Goal: Task Accomplishment & Management: Manage account settings

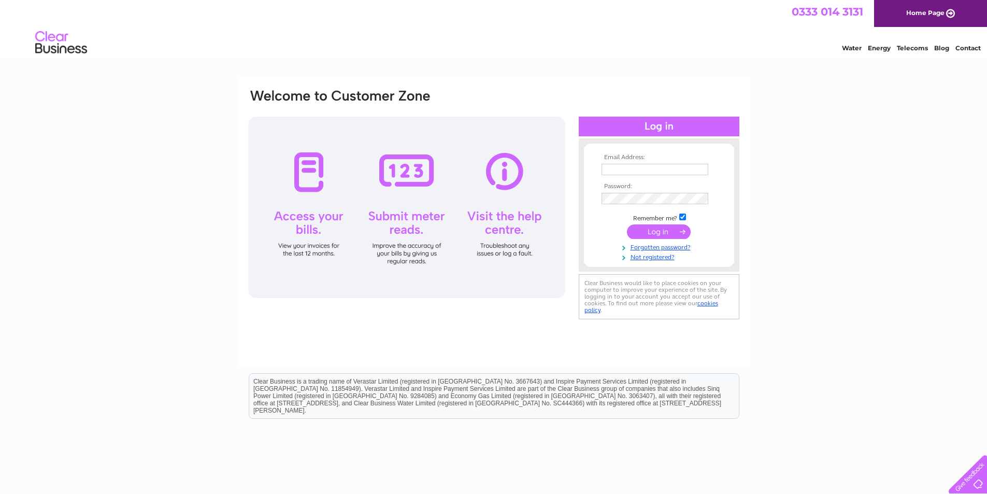
click at [628, 172] on input "text" at bounding box center [654, 169] width 107 height 11
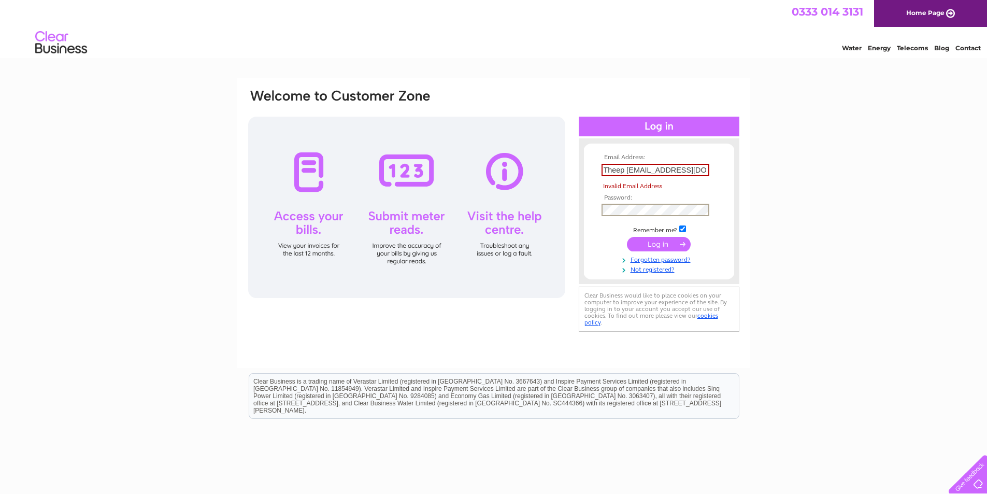
click at [628, 169] on input "Theep 2010@gmail.com" at bounding box center [655, 170] width 108 height 12
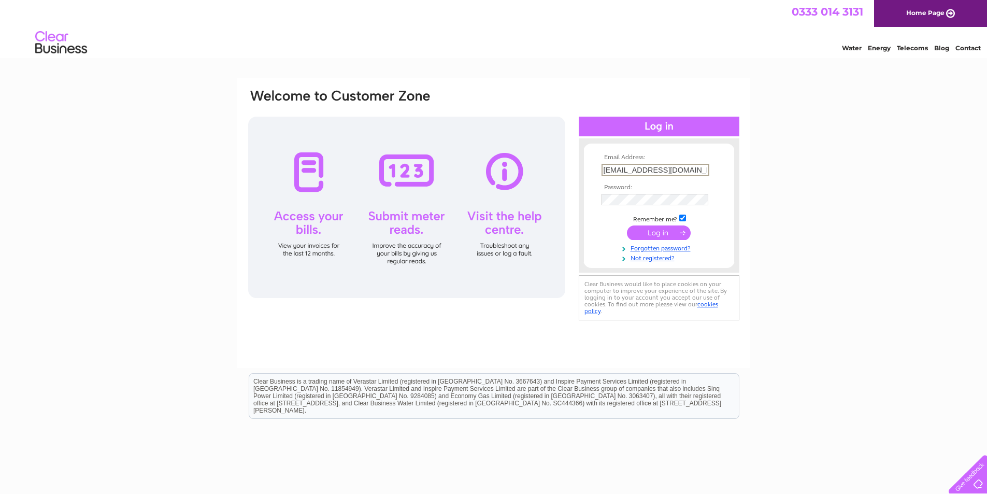
type input "Theep2010@gmail.com"
click at [658, 226] on input "submit" at bounding box center [659, 232] width 64 height 15
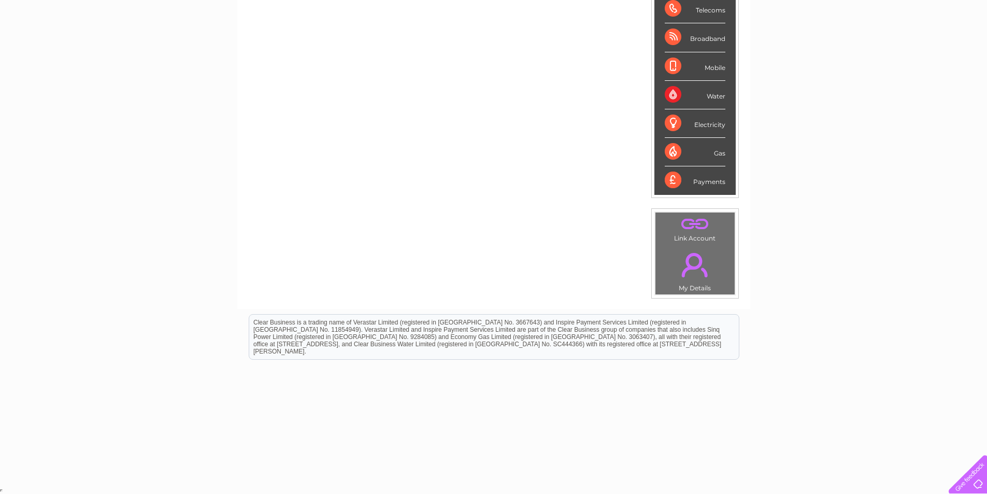
scroll to position [70, 0]
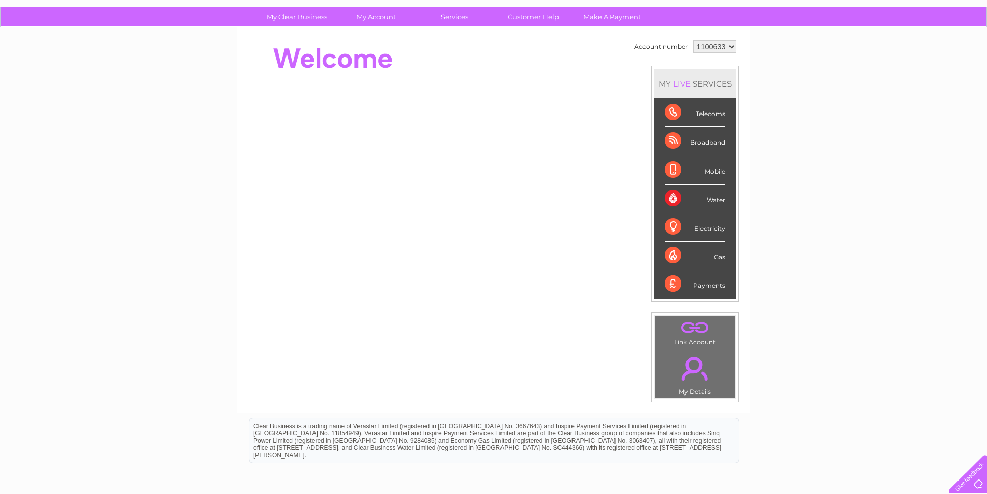
click at [708, 228] on div "Electricity" at bounding box center [695, 227] width 61 height 28
click at [673, 226] on div "Electricity" at bounding box center [695, 227] width 61 height 28
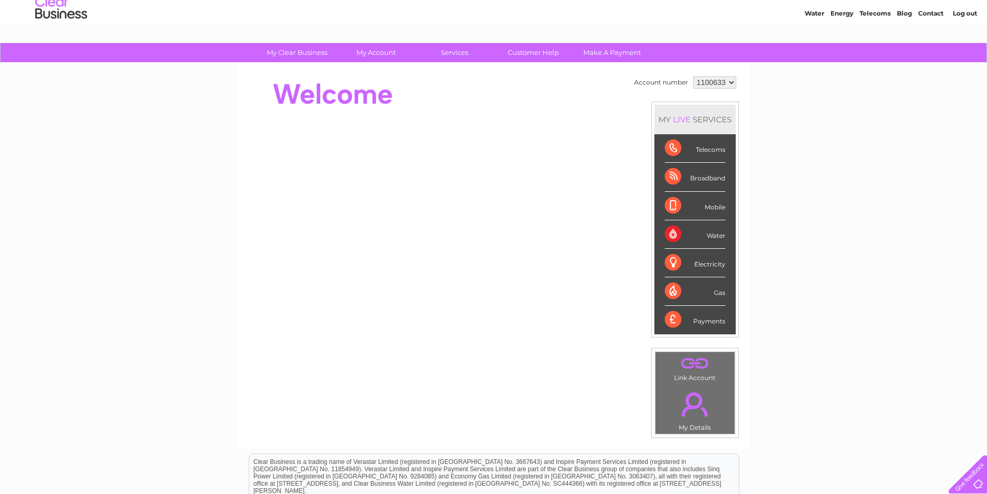
scroll to position [0, 0]
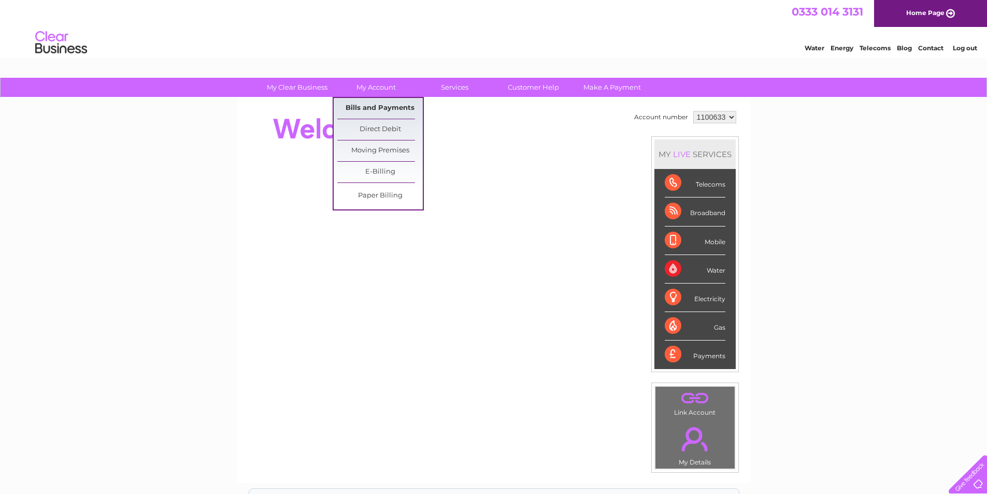
click at [374, 107] on link "Bills and Payments" at bounding box center [379, 108] width 85 height 21
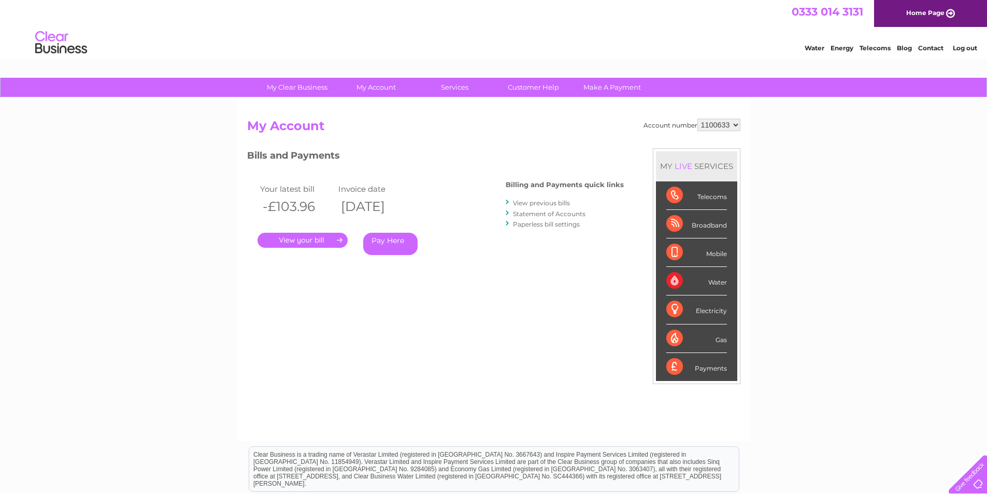
click at [968, 49] on link "Log out" at bounding box center [965, 48] width 24 height 8
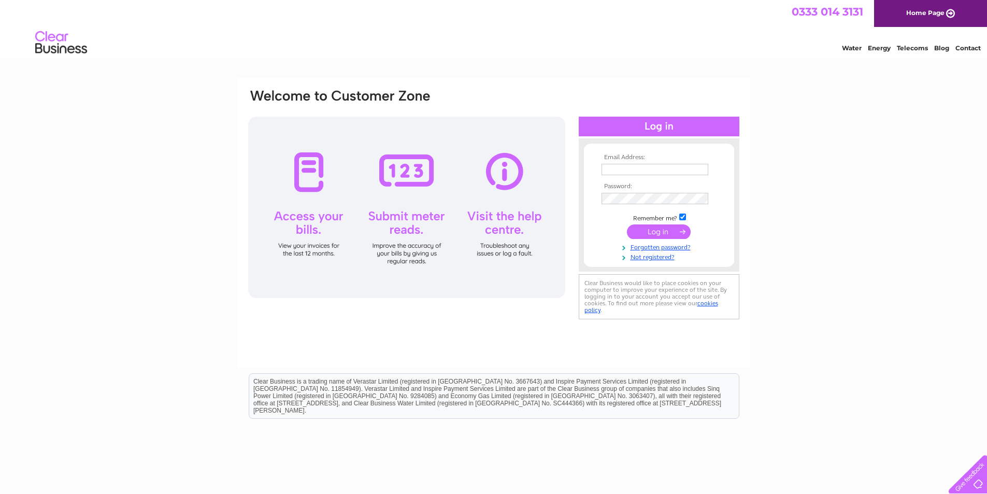
click at [618, 171] on input "text" at bounding box center [654, 169] width 107 height 11
type input "Theep2010@gmail.com"
click at [648, 233] on input "submit" at bounding box center [659, 231] width 64 height 15
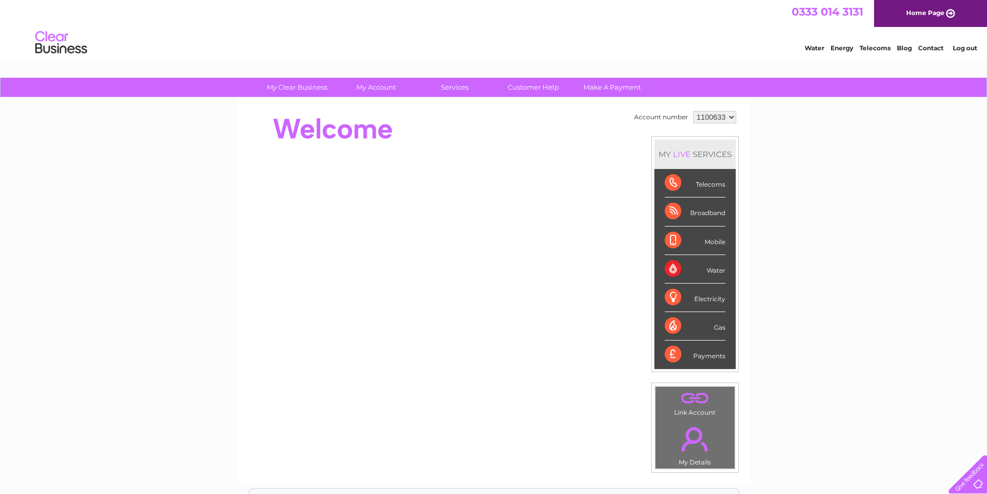
scroll to position [52, 0]
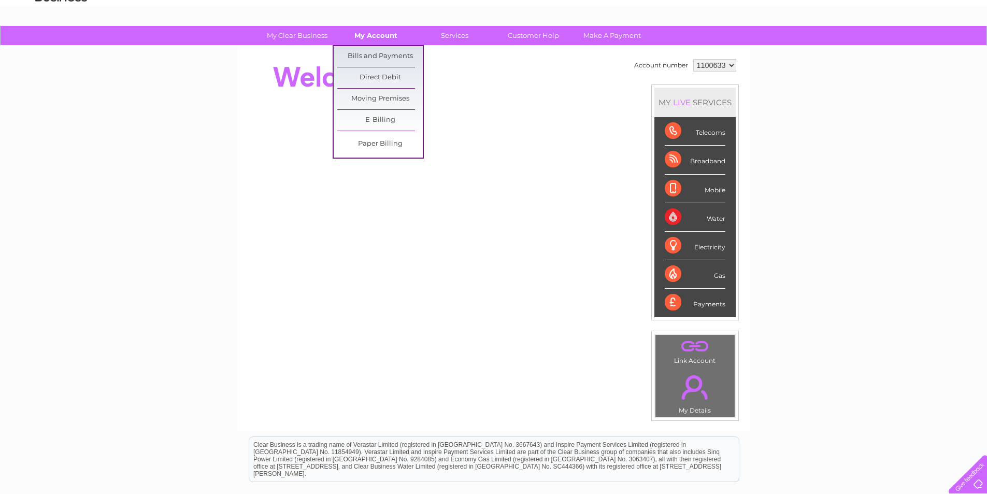
click at [377, 38] on link "My Account" at bounding box center [375, 35] width 85 height 19
click at [371, 52] on link "Bills and Payments" at bounding box center [379, 56] width 85 height 21
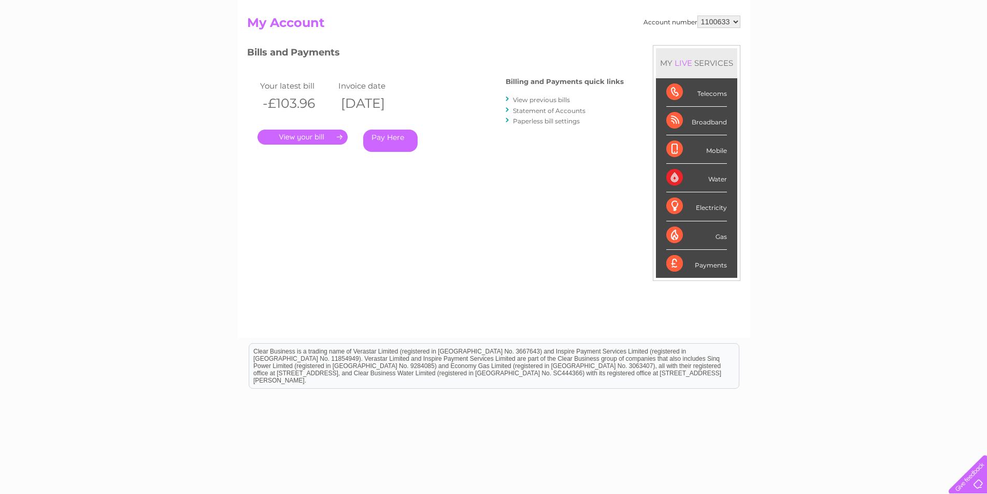
scroll to position [104, 0]
click at [324, 133] on link "." at bounding box center [302, 136] width 90 height 15
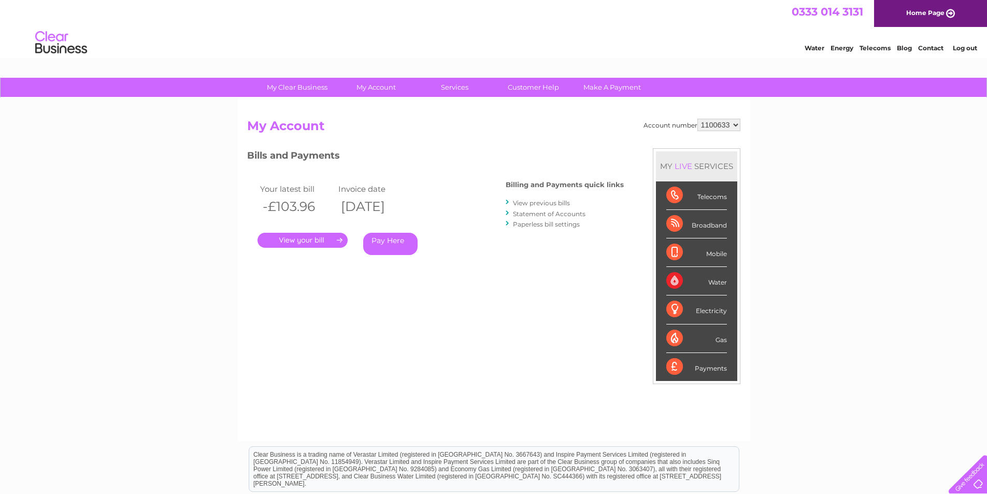
click at [724, 119] on select "1100633" at bounding box center [718, 125] width 43 height 12
click at [772, 146] on div "My Clear Business Login Details My Details My Preferences Link Account My Accou…" at bounding box center [493, 348] width 987 height 540
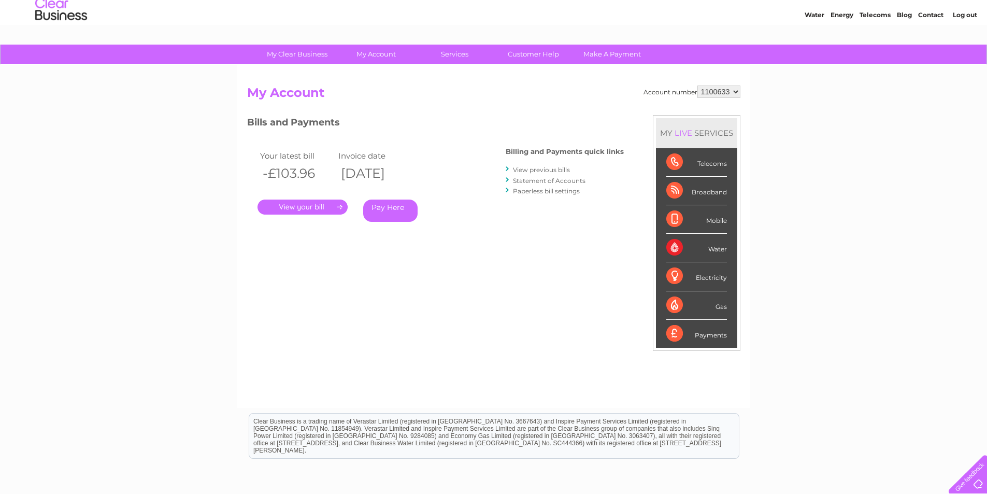
scroll to position [52, 0]
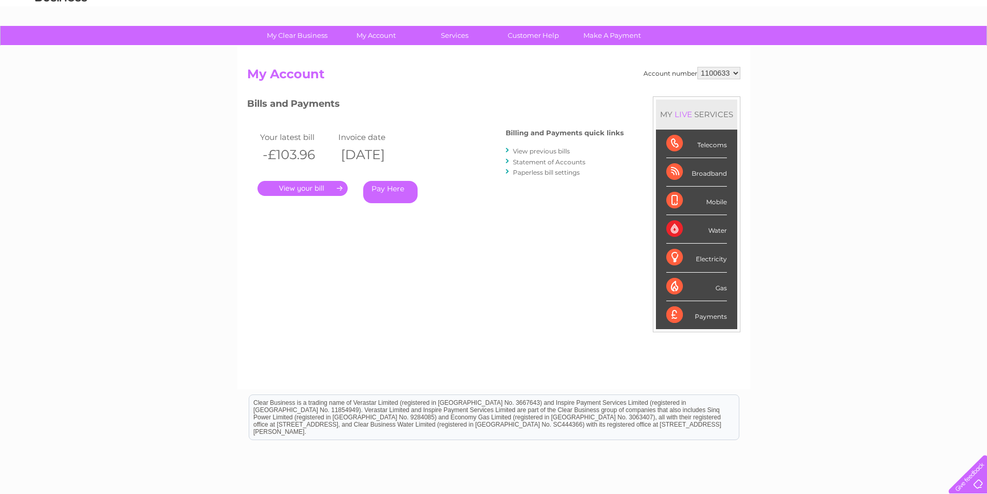
click at [305, 253] on div "Account number 1100633 My Account MY LIVE SERVICES Telecoms Broadband Mobile Wa…" at bounding box center [493, 223] width 493 height 312
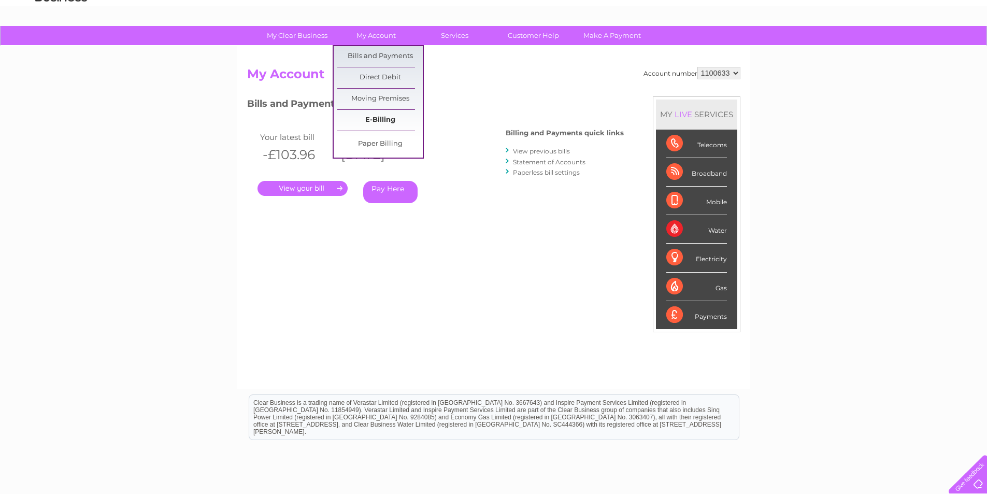
click at [383, 120] on link "E-Billing" at bounding box center [379, 120] width 85 height 21
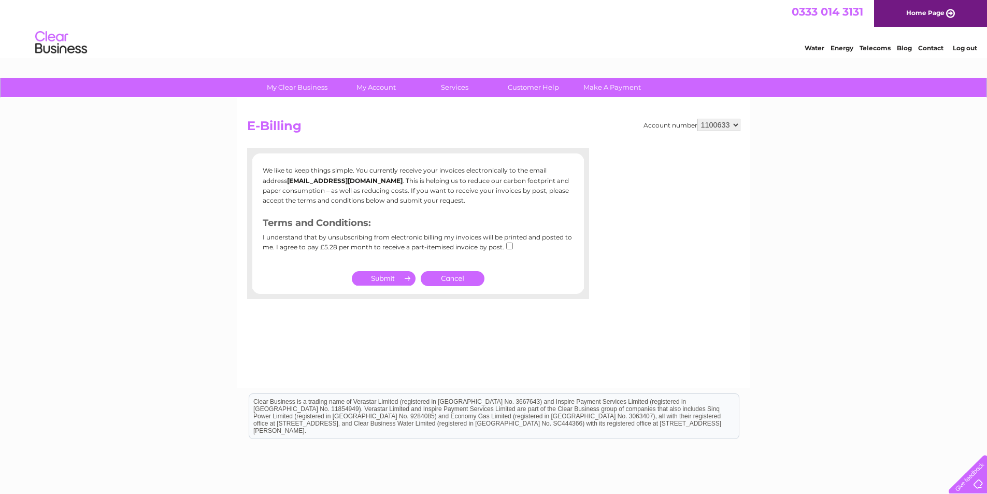
click at [510, 247] on input "checkbox" at bounding box center [509, 245] width 7 height 7
checkbox input "true"
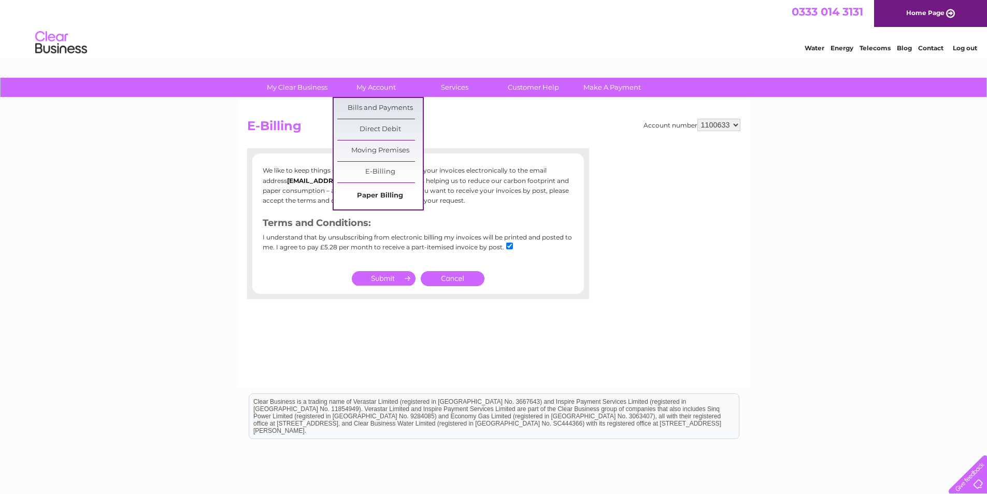
click at [376, 194] on link "Paper Billing" at bounding box center [379, 195] width 85 height 21
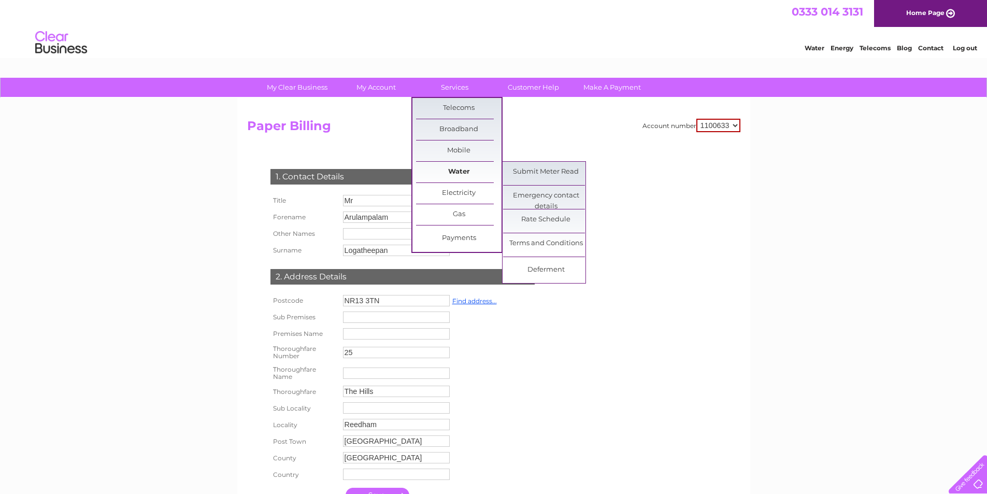
click at [456, 168] on link "Water" at bounding box center [458, 172] width 85 height 21
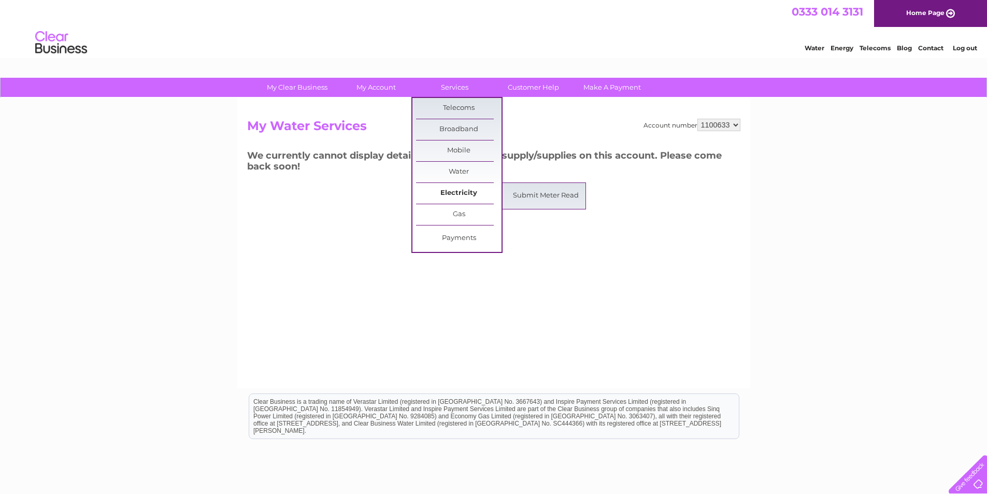
click at [460, 192] on link "Electricity" at bounding box center [458, 193] width 85 height 21
